Goal: Navigation & Orientation: Understand site structure

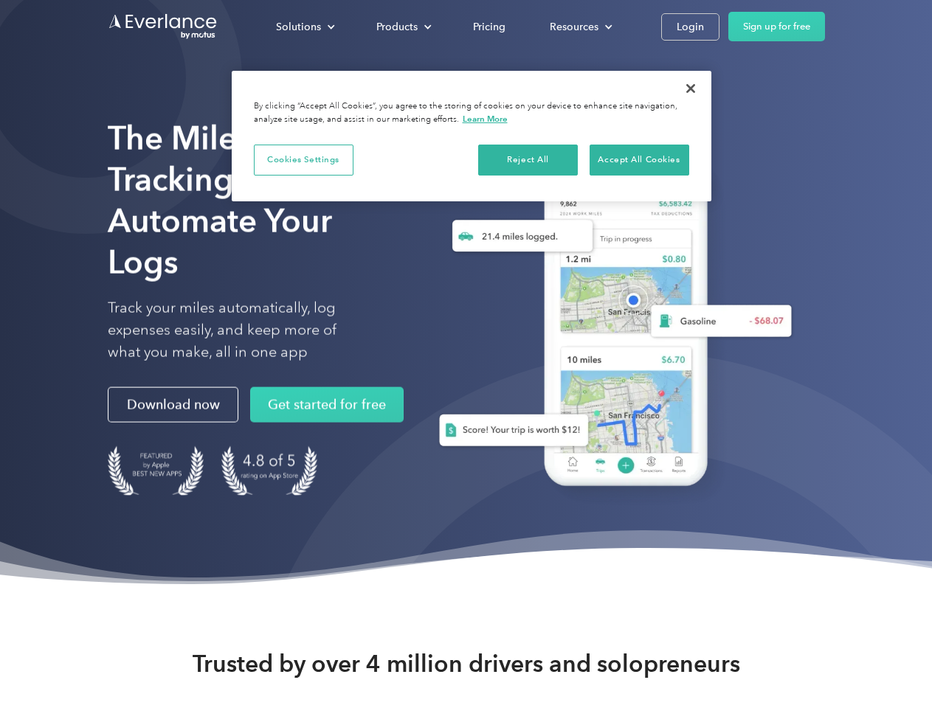
click at [305, 27] on div "Solutions" at bounding box center [298, 27] width 45 height 18
click at [402, 27] on div "Products" at bounding box center [396, 27] width 41 height 18
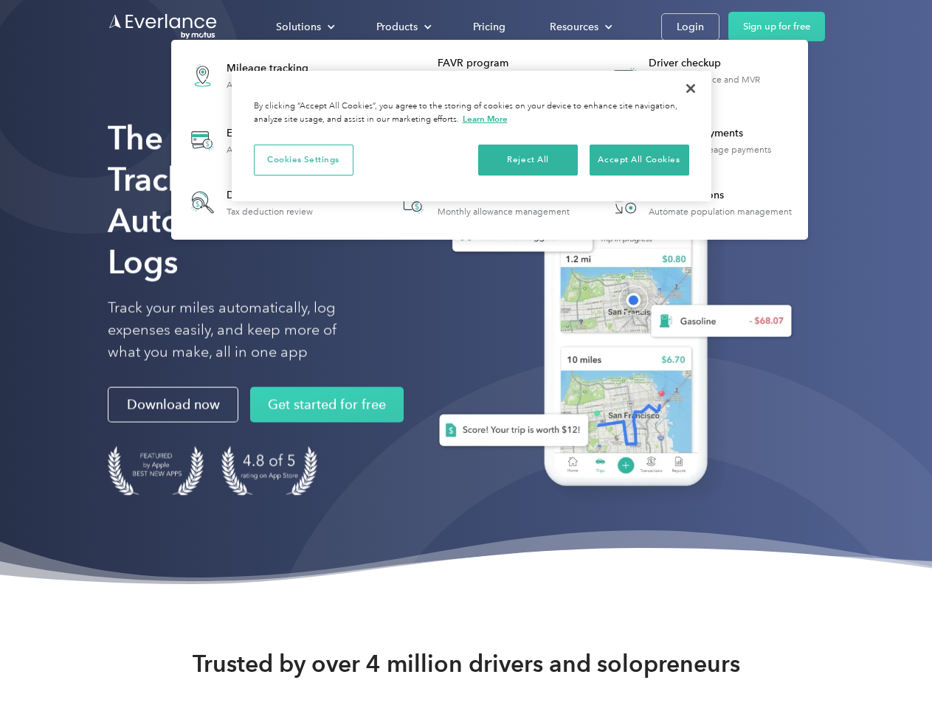
click at [579, 27] on div "Resources" at bounding box center [573, 27] width 49 height 18
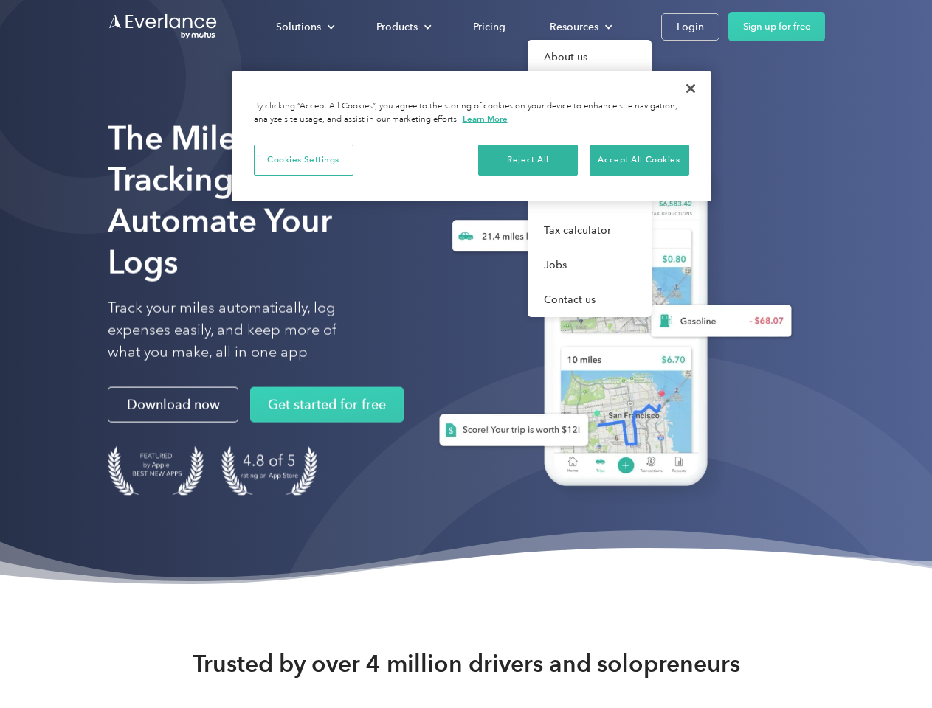
click at [303, 159] on button "Cookies Settings" at bounding box center [304, 160] width 100 height 31
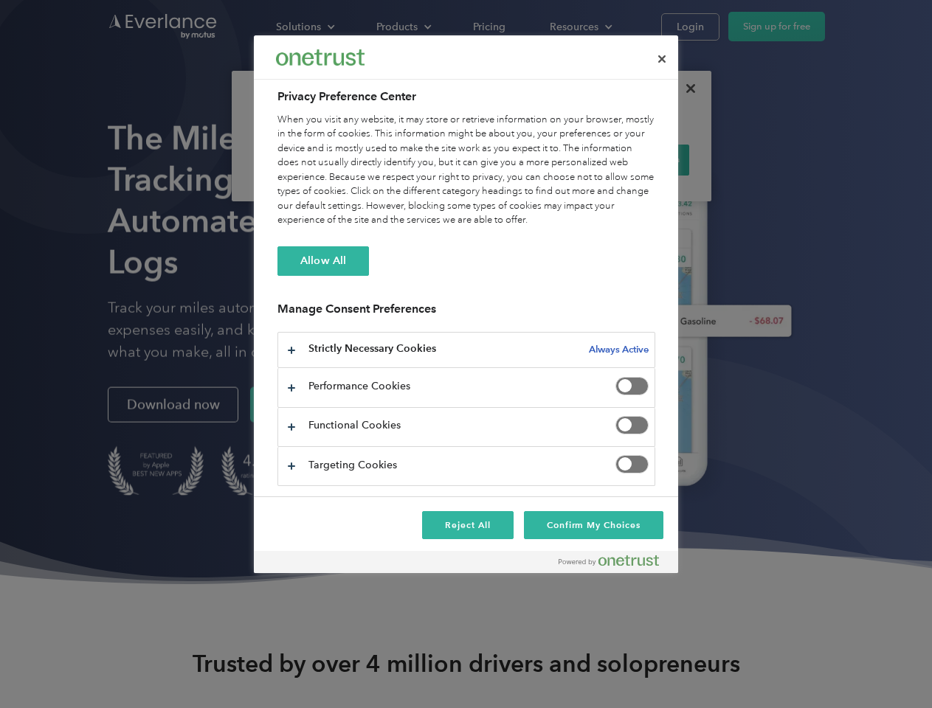
click at [528, 159] on div "When you visit any website, it may store or retrieve information on your browse…" at bounding box center [466, 170] width 378 height 115
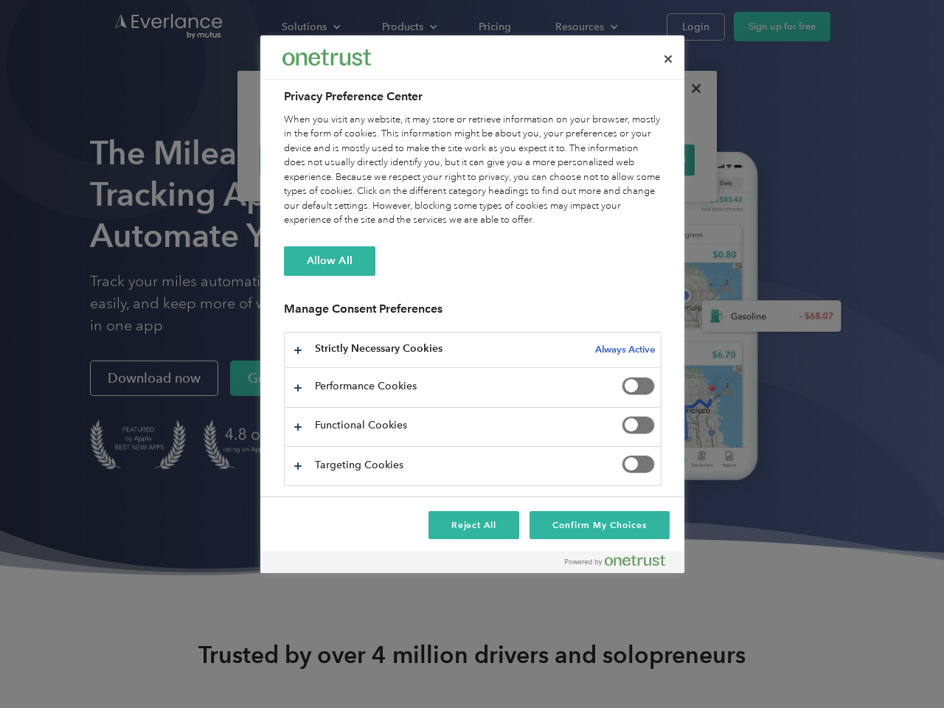
click at [639, 159] on div "When you visit any website, it may store or retrieve information on your browse…" at bounding box center [473, 170] width 378 height 115
click at [690, 89] on div at bounding box center [472, 354] width 944 height 708
